Goal: Task Accomplishment & Management: Use online tool/utility

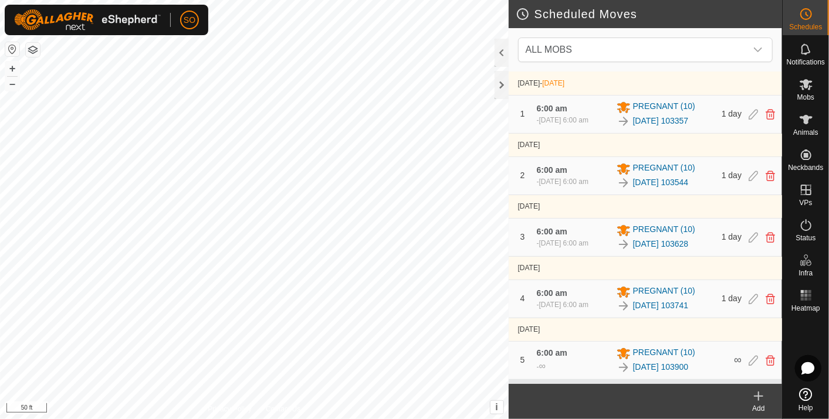
click at [410, 419] on html "SO Schedules Notifications Mobs Animals Neckbands VPs Status Infra Heatmap Help…" at bounding box center [414, 209] width 829 height 419
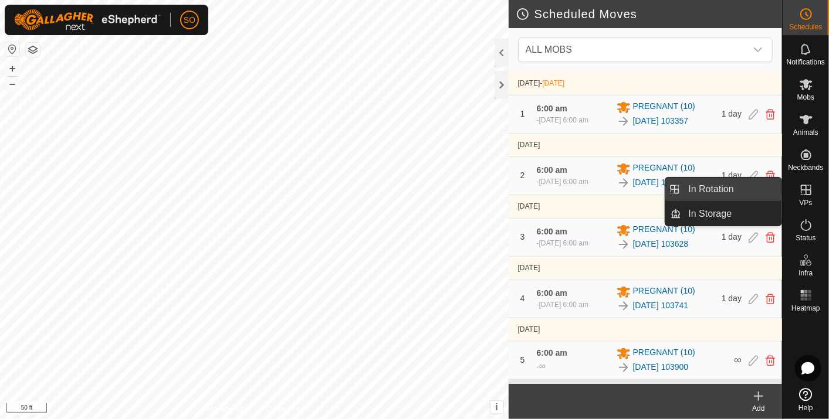
click at [747, 186] on link "In Rotation" at bounding box center [731, 189] width 100 height 23
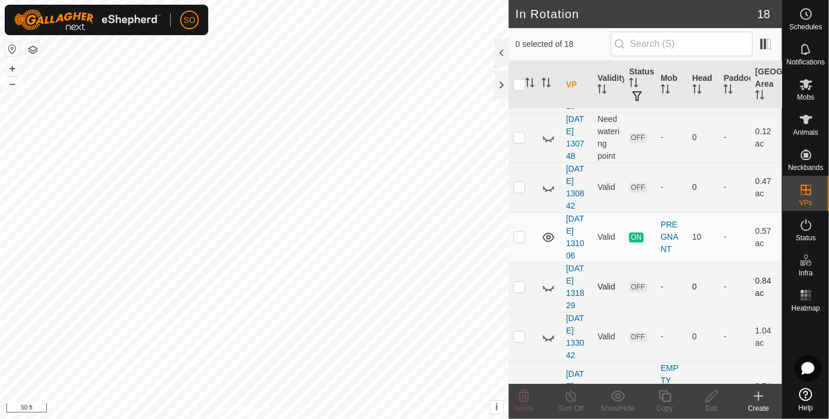
scroll to position [456, 0]
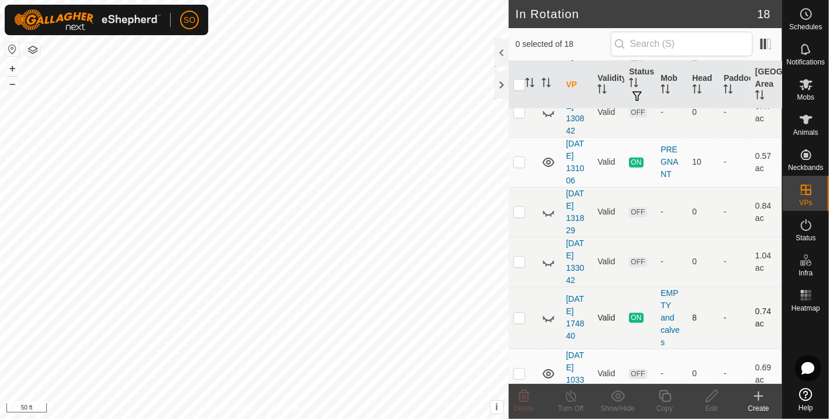
click at [519, 313] on p-checkbox at bounding box center [519, 317] width 12 height 9
checkbox input "false"
click at [547, 311] on icon at bounding box center [548, 318] width 14 height 14
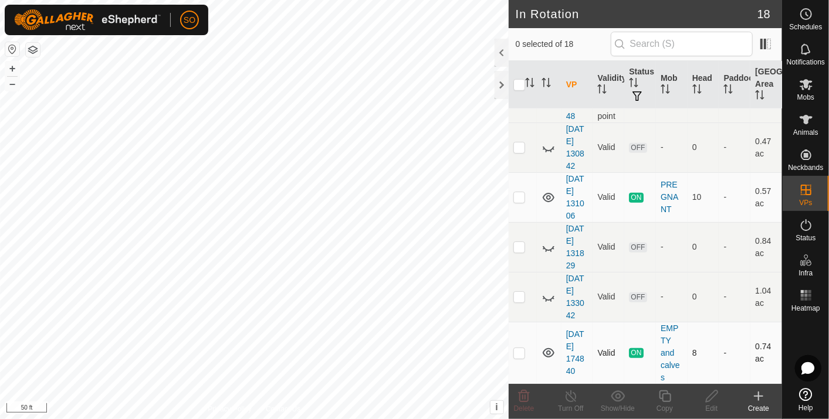
scroll to position [393, 0]
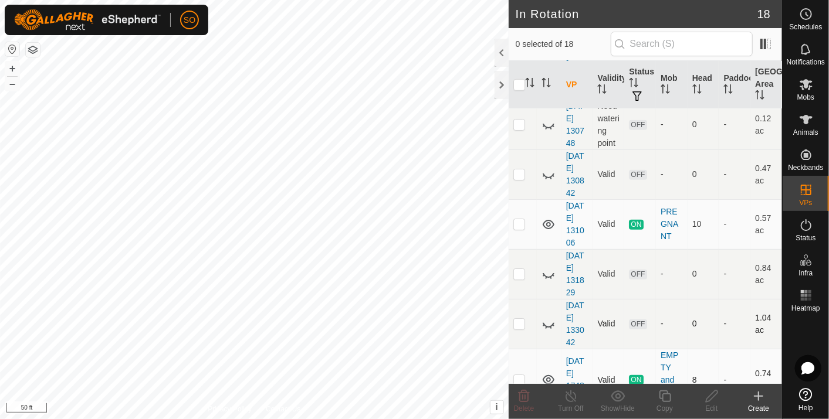
click at [546, 317] on icon at bounding box center [548, 324] width 14 height 14
click at [517, 319] on p-checkbox at bounding box center [519, 323] width 12 height 9
checkbox input "true"
click at [707, 393] on icon at bounding box center [711, 396] width 15 height 14
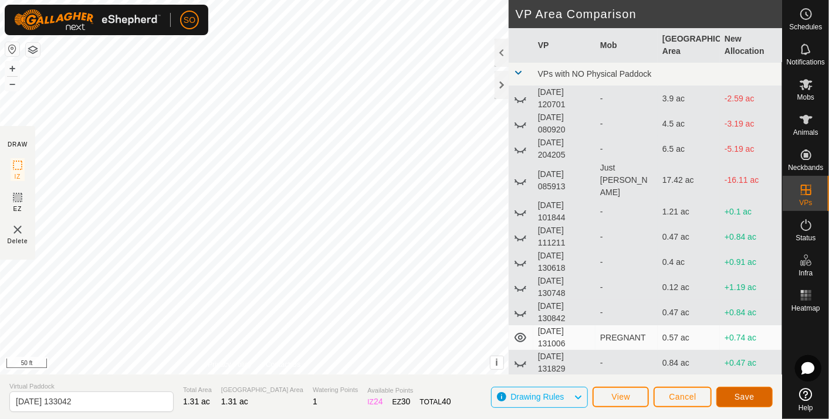
click at [741, 393] on span "Save" at bounding box center [744, 396] width 20 height 9
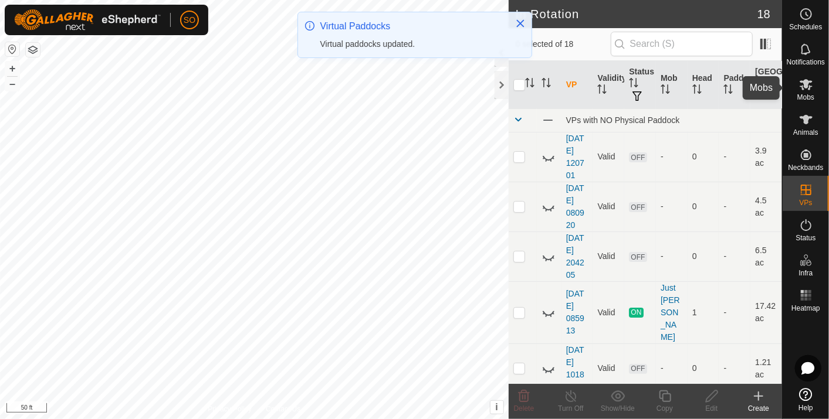
click at [804, 79] on icon at bounding box center [805, 84] width 13 height 11
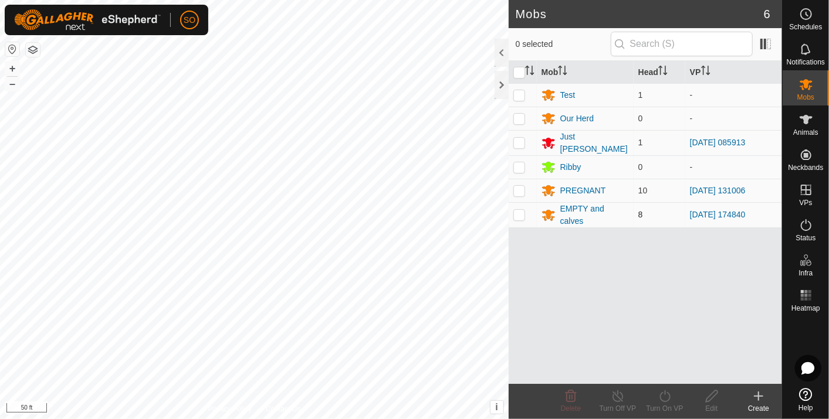
click at [520, 211] on p-checkbox at bounding box center [519, 214] width 12 height 9
checkbox input "true"
click at [662, 395] on icon at bounding box center [664, 396] width 15 height 14
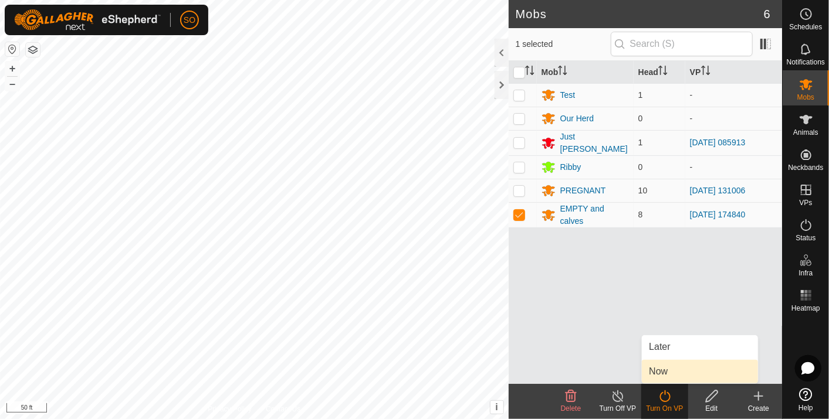
click at [664, 367] on link "Now" at bounding box center [700, 371] width 116 height 23
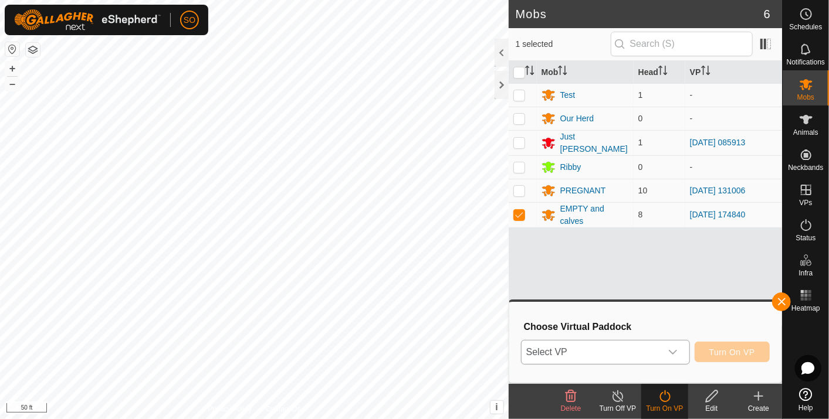
click at [673, 350] on icon "dropdown trigger" at bounding box center [672, 352] width 9 height 9
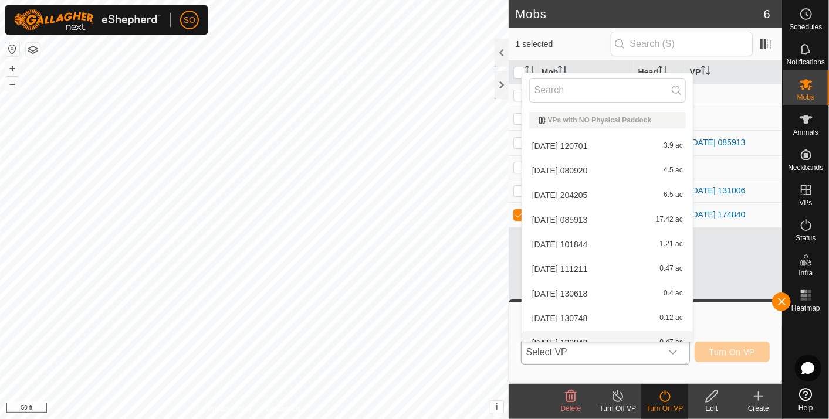
scroll to position [12, 0]
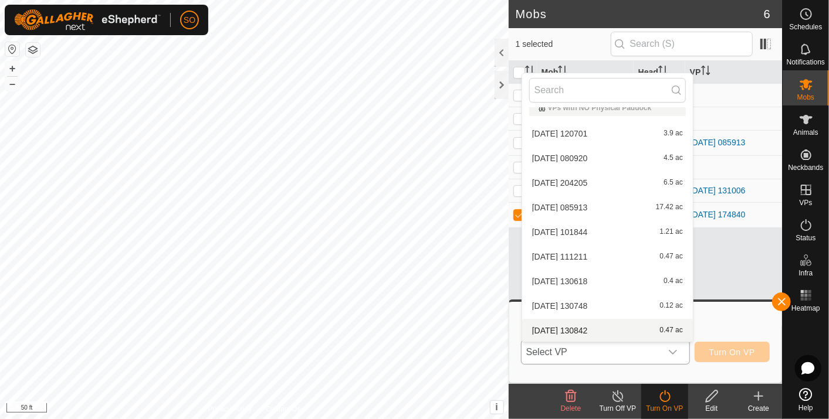
click at [581, 326] on li "[DATE] 130842 0.47 ac" at bounding box center [607, 330] width 171 height 23
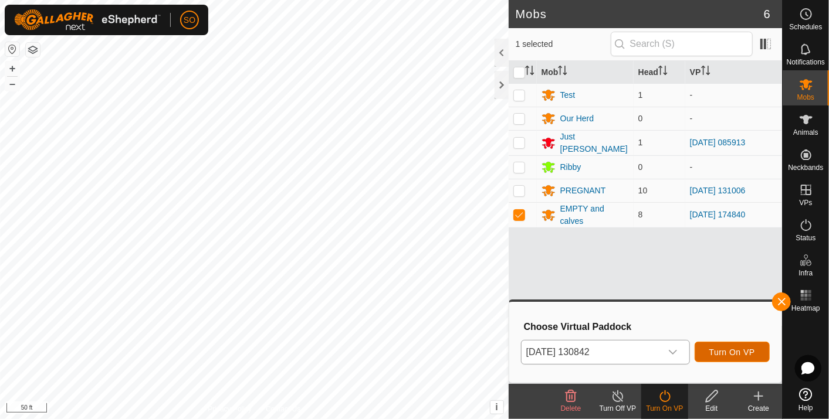
click at [731, 350] on span "Turn On VP" at bounding box center [732, 352] width 46 height 9
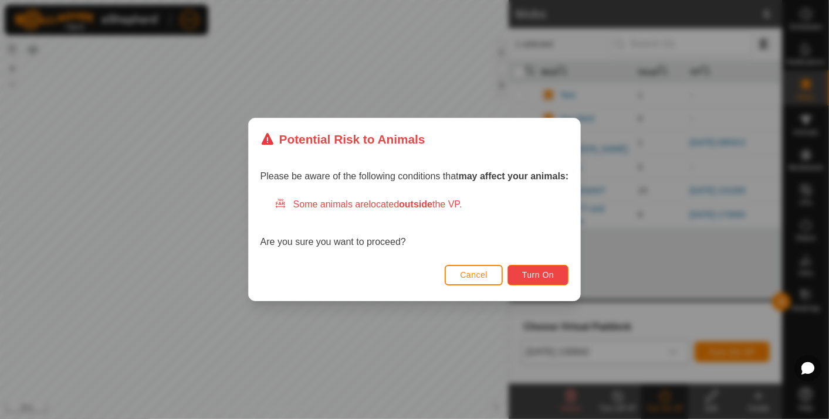
click at [532, 273] on span "Turn On" at bounding box center [538, 274] width 32 height 9
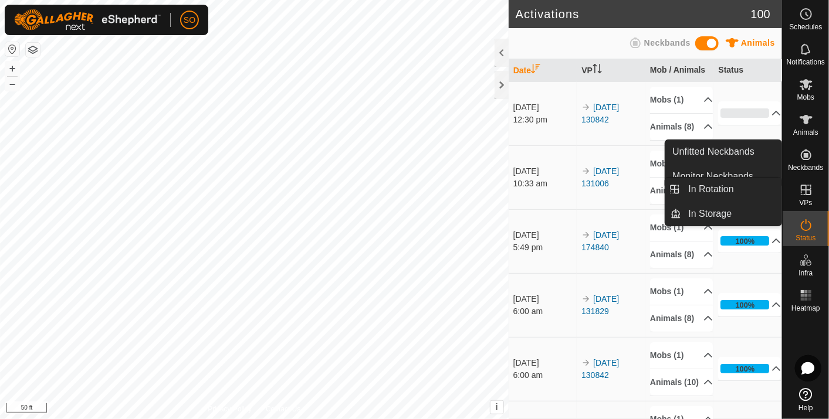
click at [803, 188] on icon at bounding box center [806, 190] width 14 height 14
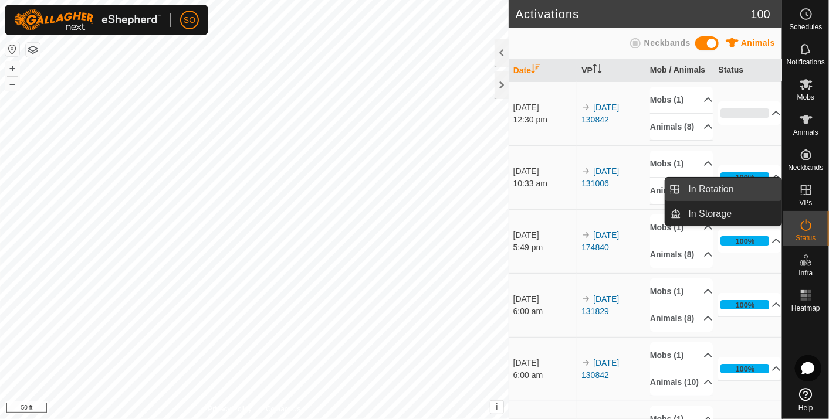
click at [727, 182] on link "In Rotation" at bounding box center [731, 189] width 100 height 23
